Goal: Navigation & Orientation: Find specific page/section

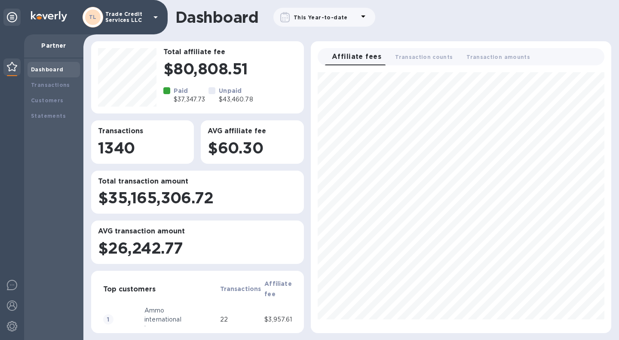
scroll to position [254, 294]
click at [46, 83] on b "Transactions" at bounding box center [50, 85] width 39 height 6
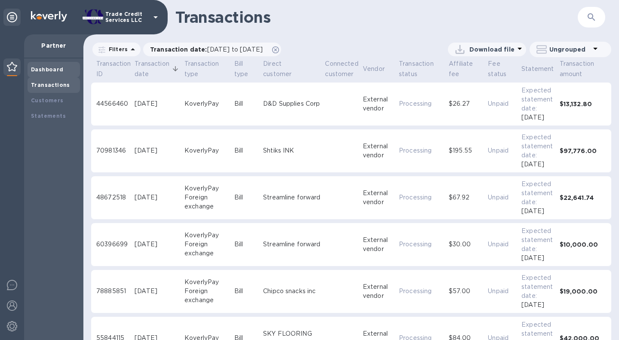
click at [33, 67] on b "Dashboard" at bounding box center [47, 69] width 33 height 6
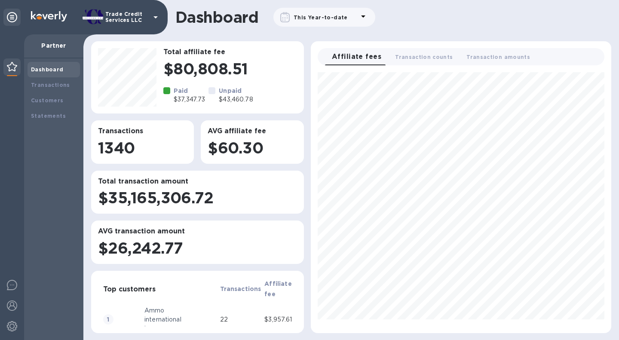
scroll to position [254, 294]
